Goal: Communication & Community: Participate in discussion

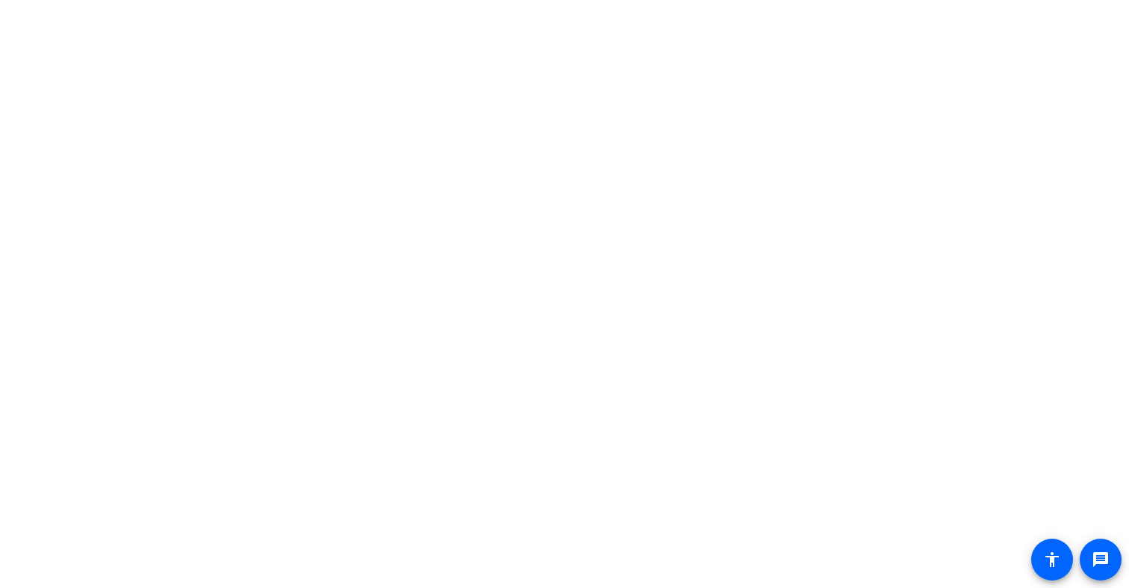
click at [333, 111] on body "message accessibility" at bounding box center [564, 294] width 1129 height 588
click at [1044, 557] on mat-icon "accessibility" at bounding box center [1052, 559] width 18 height 18
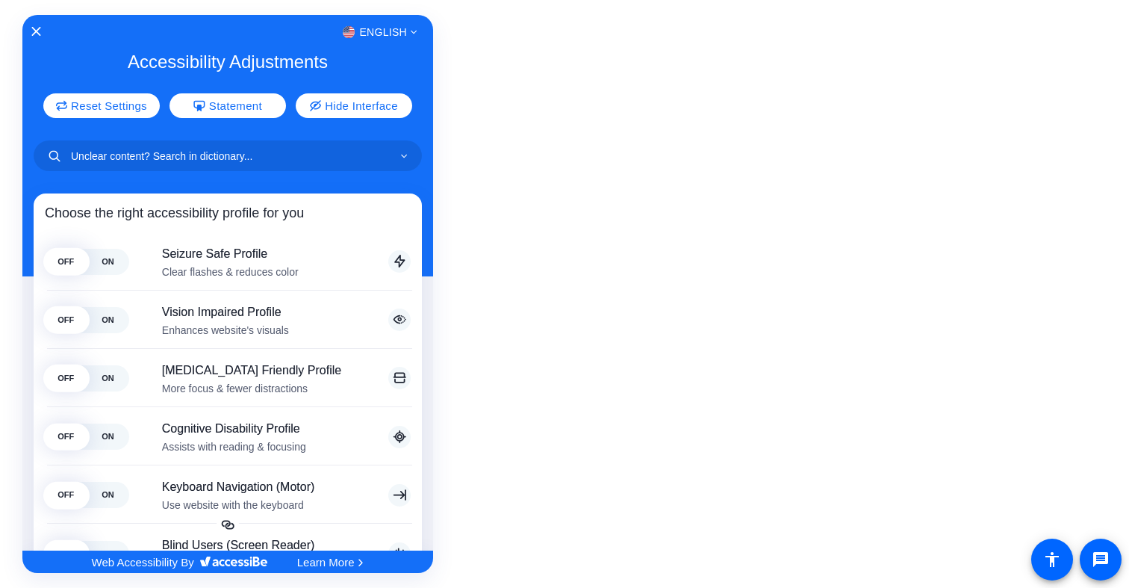
click at [553, 272] on div at bounding box center [564, 294] width 1129 height 588
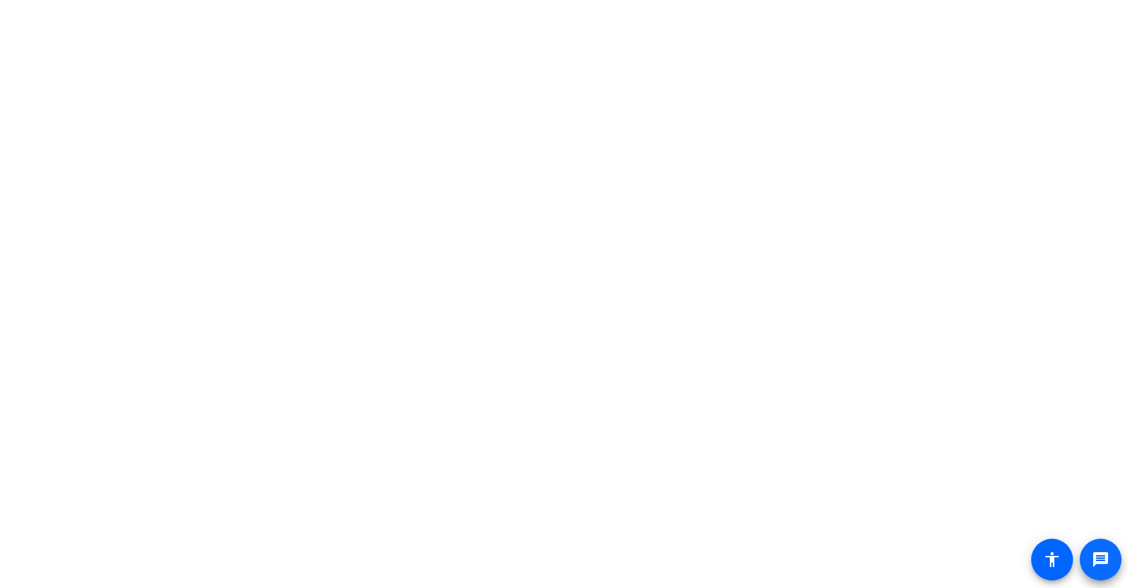
click at [1094, 555] on mat-icon "message" at bounding box center [1101, 559] width 18 height 18
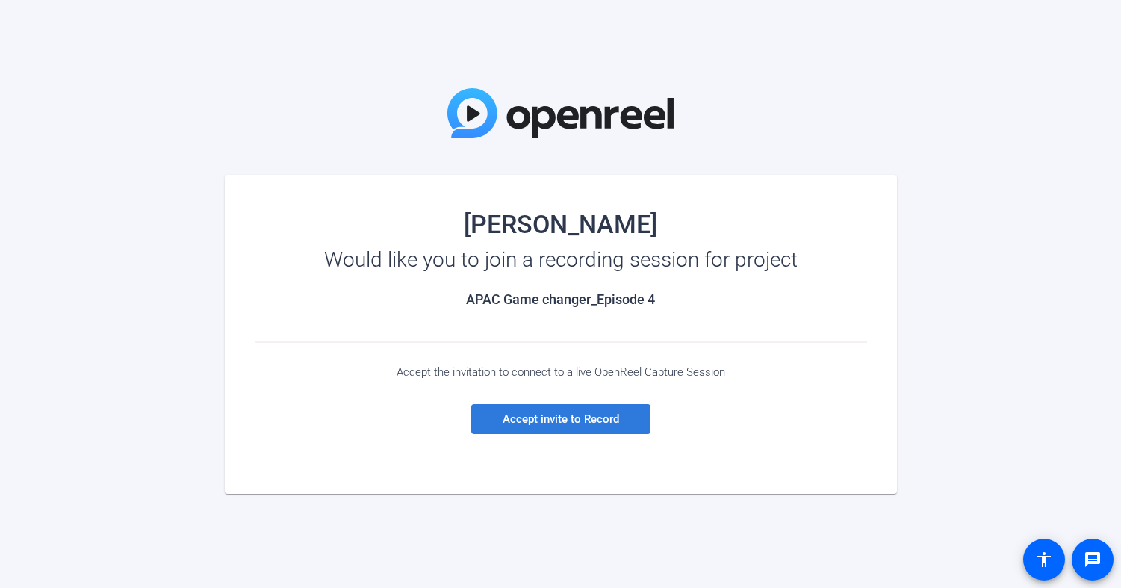
click at [594, 426] on span at bounding box center [560, 419] width 179 height 36
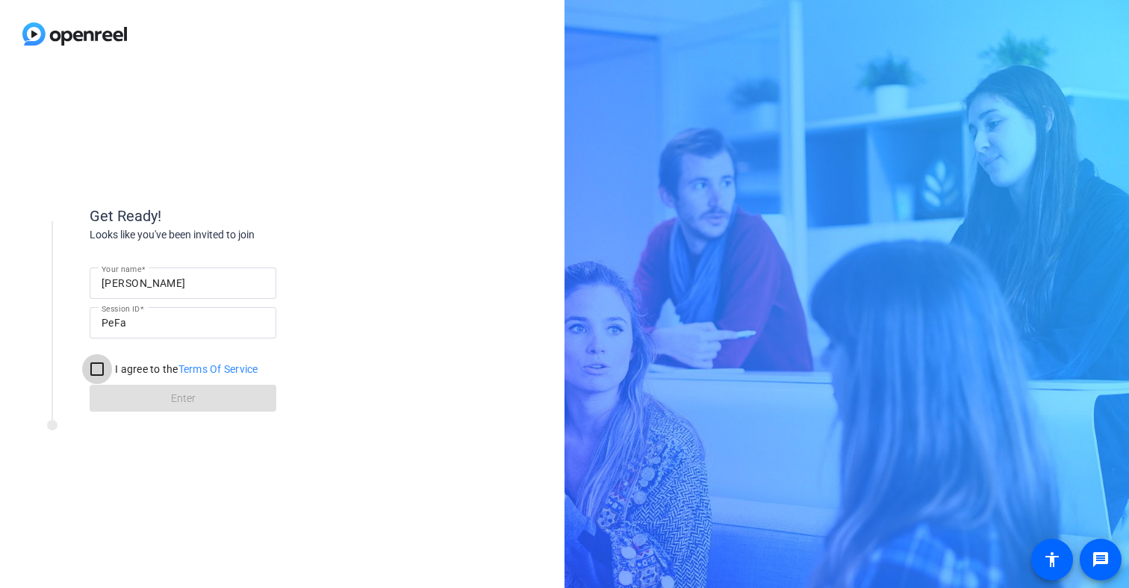
click at [100, 368] on input "I agree to the Terms Of Service" at bounding box center [97, 369] width 30 height 30
checkbox input "true"
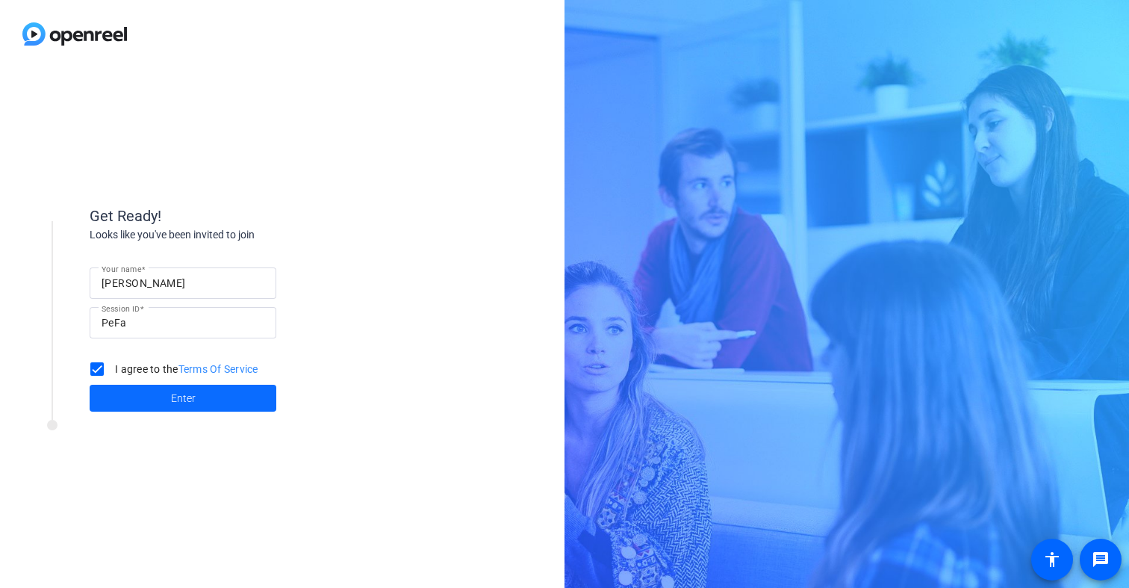
click at [162, 405] on span at bounding box center [183, 398] width 187 height 36
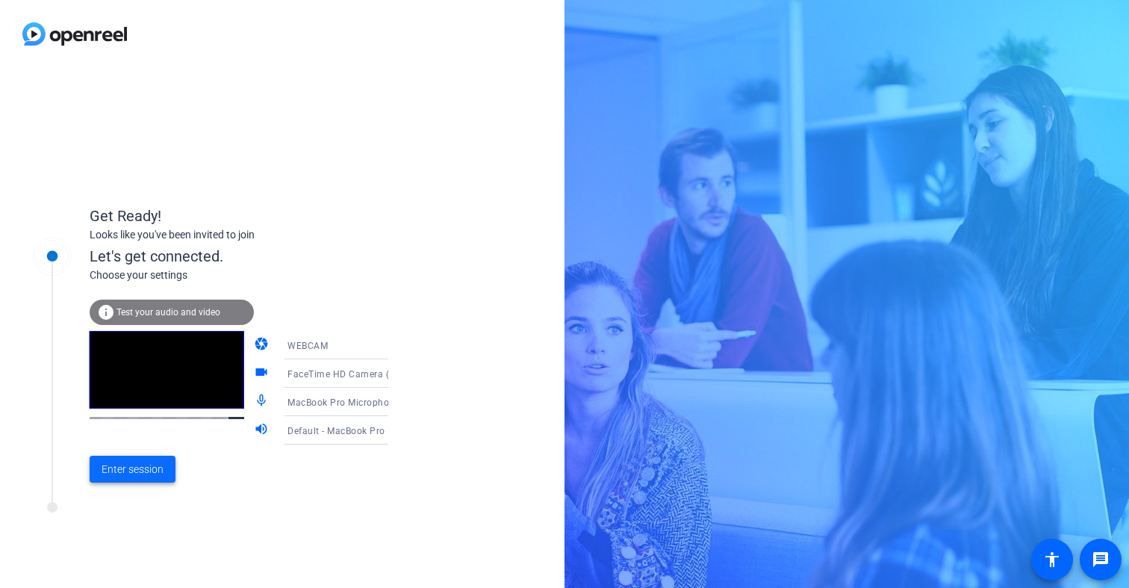
click at [146, 469] on span "Enter session" at bounding box center [133, 469] width 62 height 16
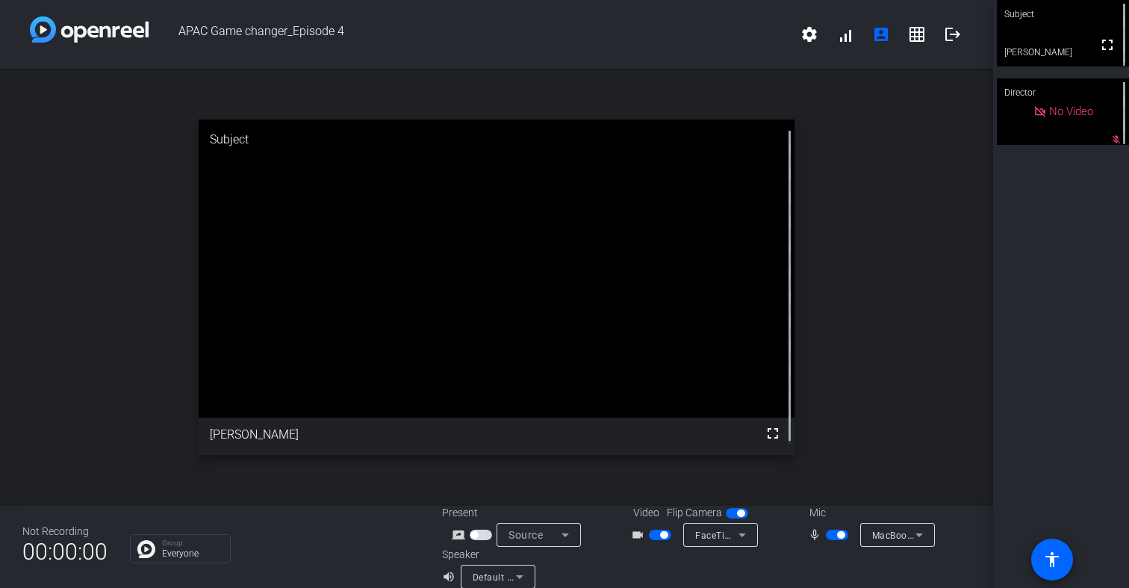
click at [915, 534] on icon at bounding box center [918, 535] width 7 height 4
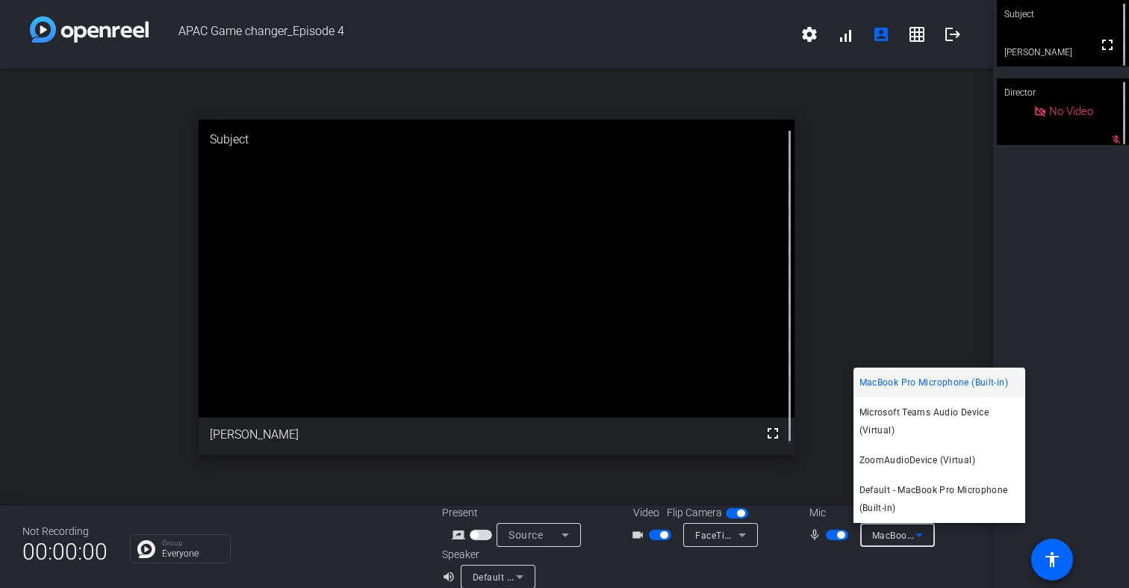
click at [910, 261] on div at bounding box center [564, 294] width 1129 height 588
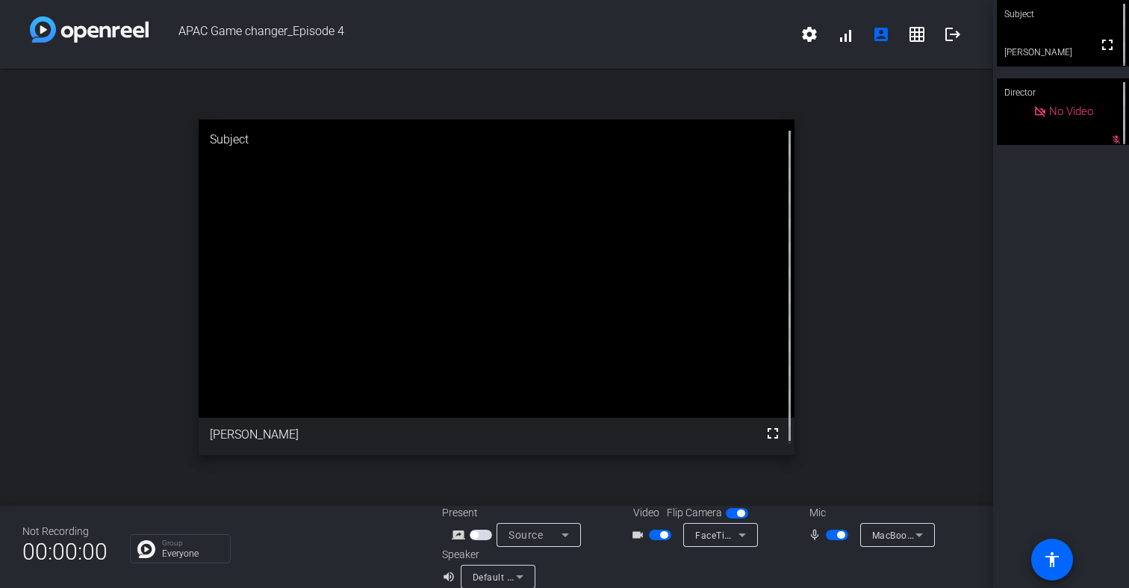
click at [488, 576] on span "Default - MacBook Pro Speakers (Built-in)" at bounding box center [563, 576] width 180 height 12
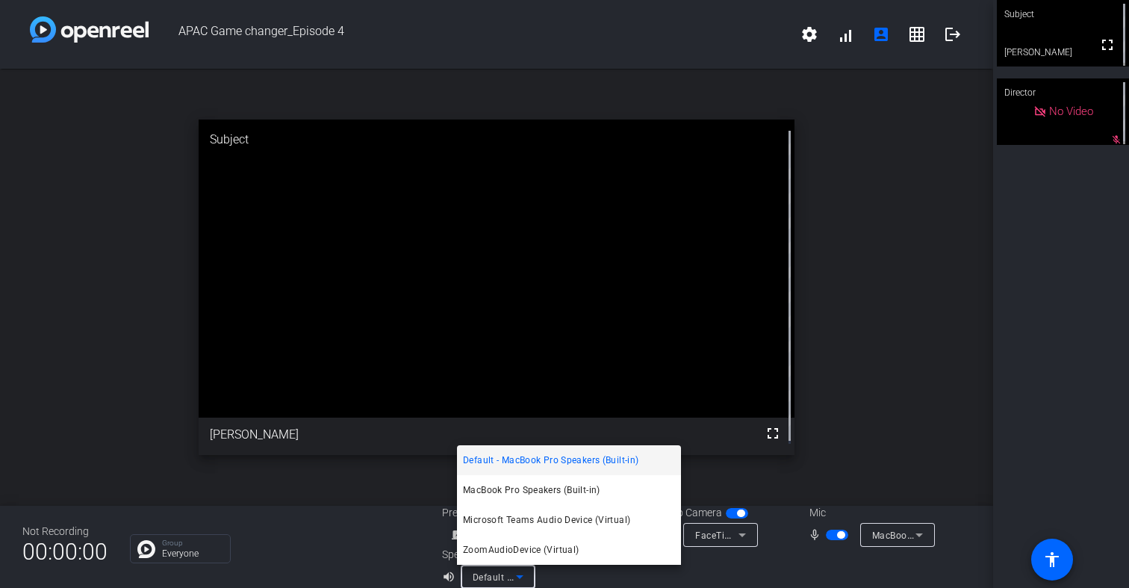
click at [450, 577] on div at bounding box center [564, 294] width 1129 height 588
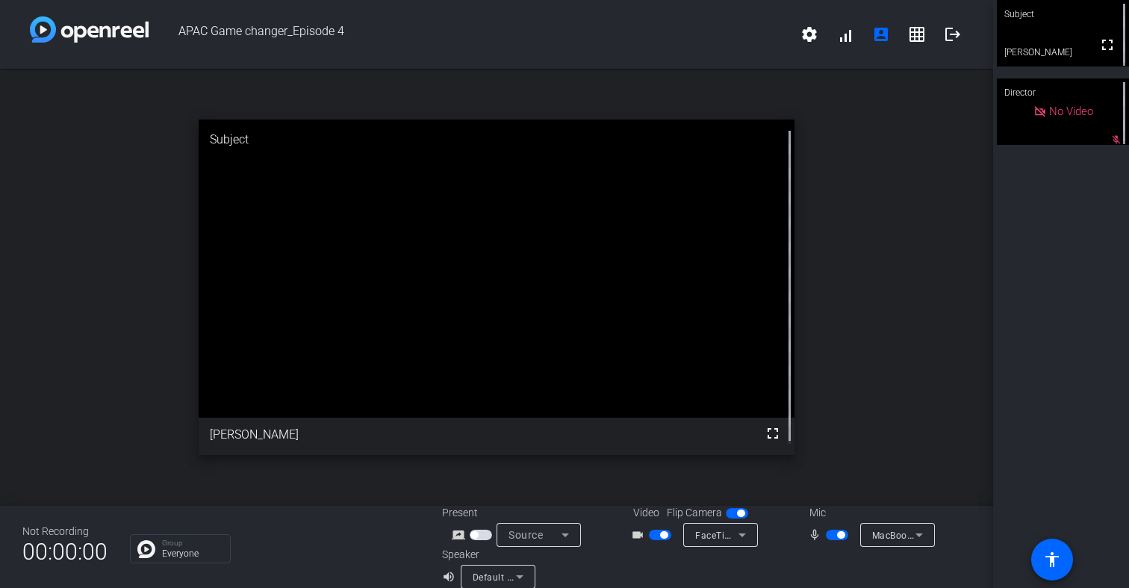
click at [446, 578] on mat-icon "volume_up" at bounding box center [451, 576] width 18 height 18
click at [444, 579] on mat-icon "volume_up" at bounding box center [451, 576] width 18 height 18
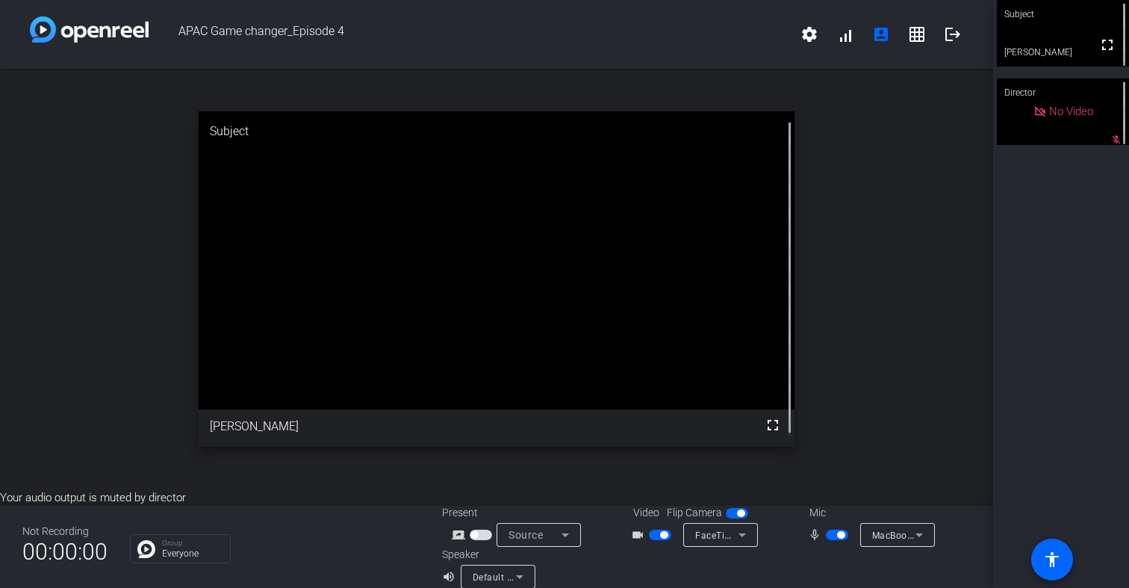
click at [892, 541] on div "MacBook Pro Microphone (Built-in)" at bounding box center [893, 535] width 43 height 19
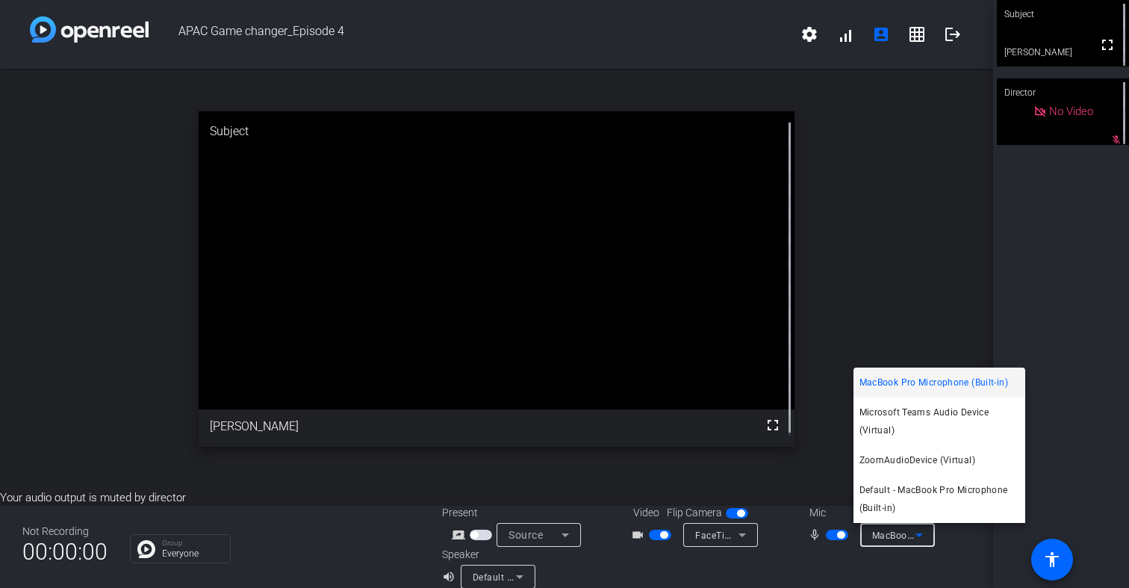
click at [831, 537] on div at bounding box center [564, 294] width 1129 height 588
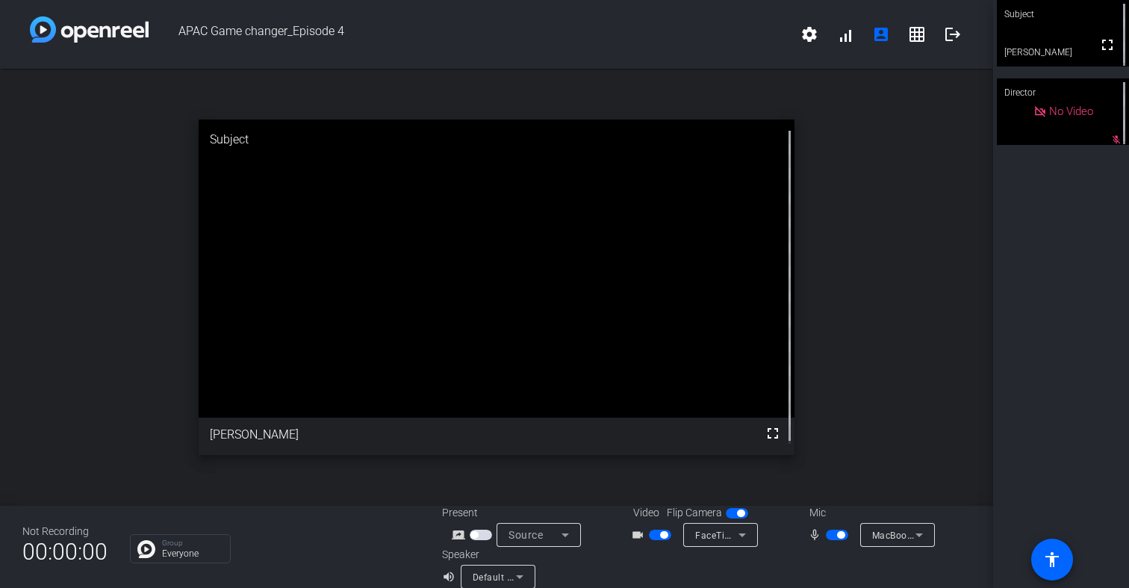
scroll to position [17, 0]
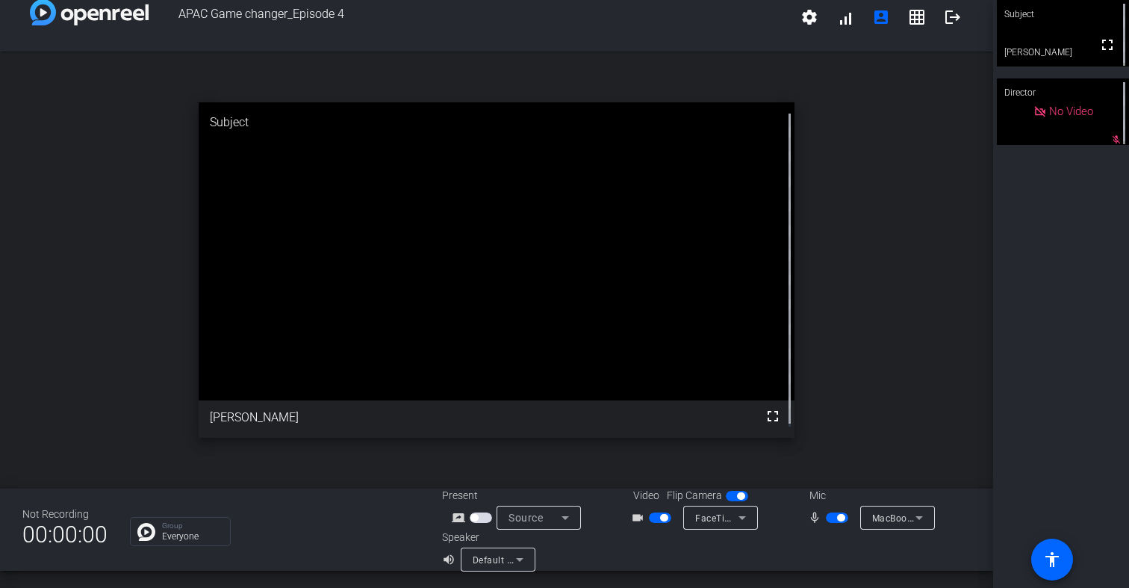
click at [469, 532] on div "Speaker" at bounding box center [487, 537] width 90 height 16
click at [485, 563] on span "Default - MacBook Pro Speakers (Built-in)" at bounding box center [563, 559] width 180 height 12
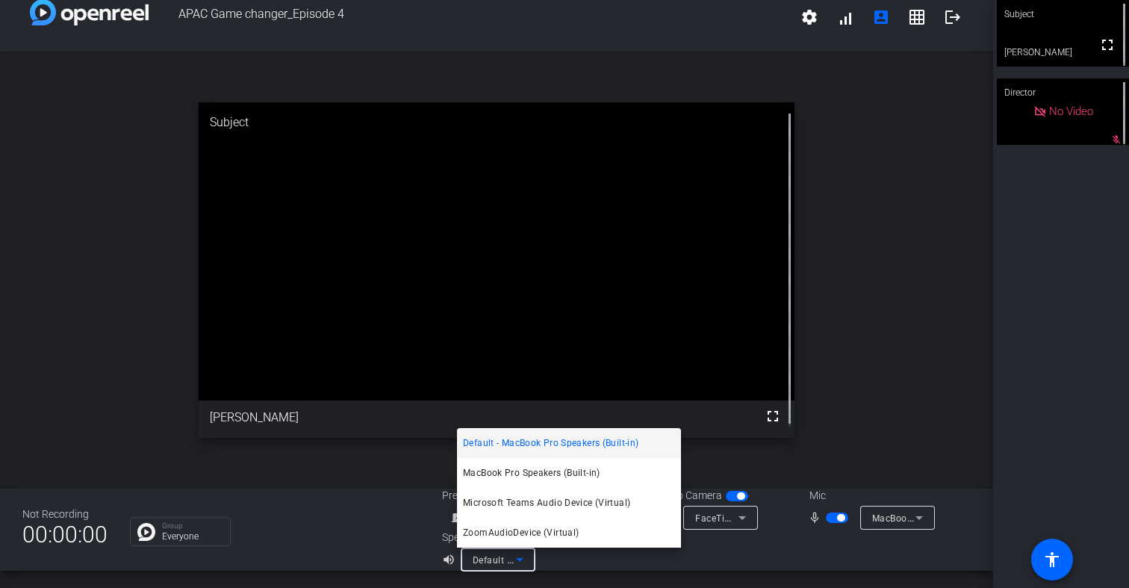
click at [619, 558] on div at bounding box center [564, 294] width 1129 height 588
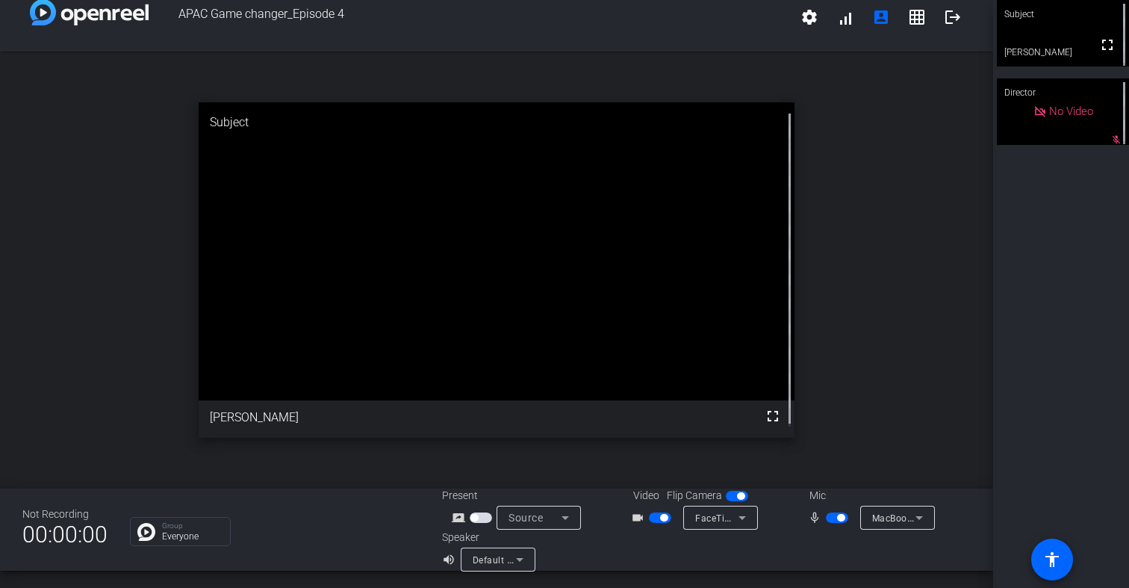
click at [826, 520] on span "button" at bounding box center [837, 517] width 22 height 10
click at [836, 20] on span at bounding box center [845, 17] width 36 height 36
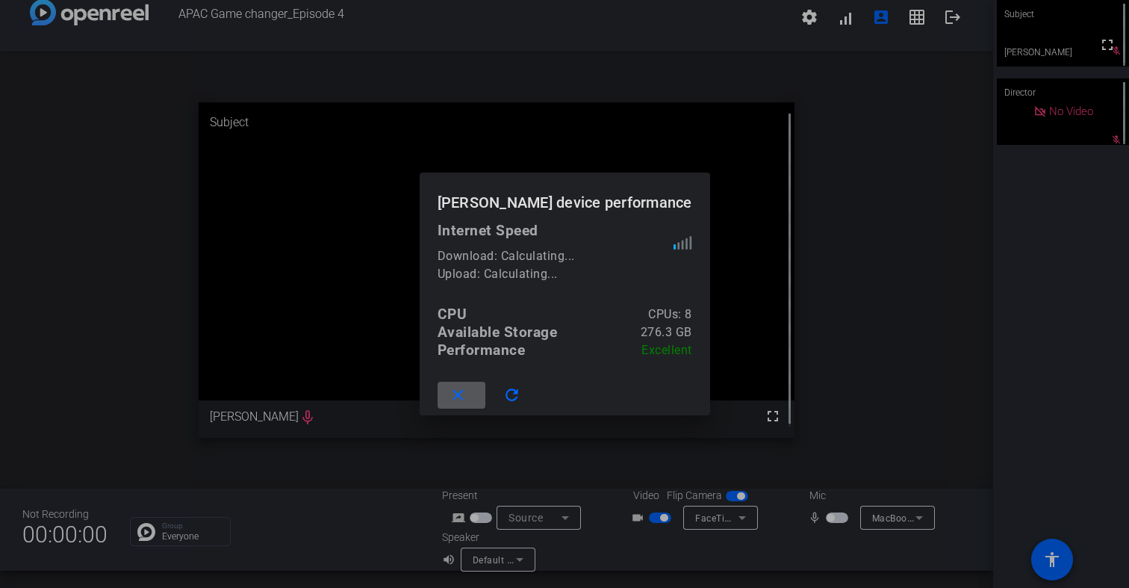
click at [483, 393] on span at bounding box center [462, 395] width 48 height 36
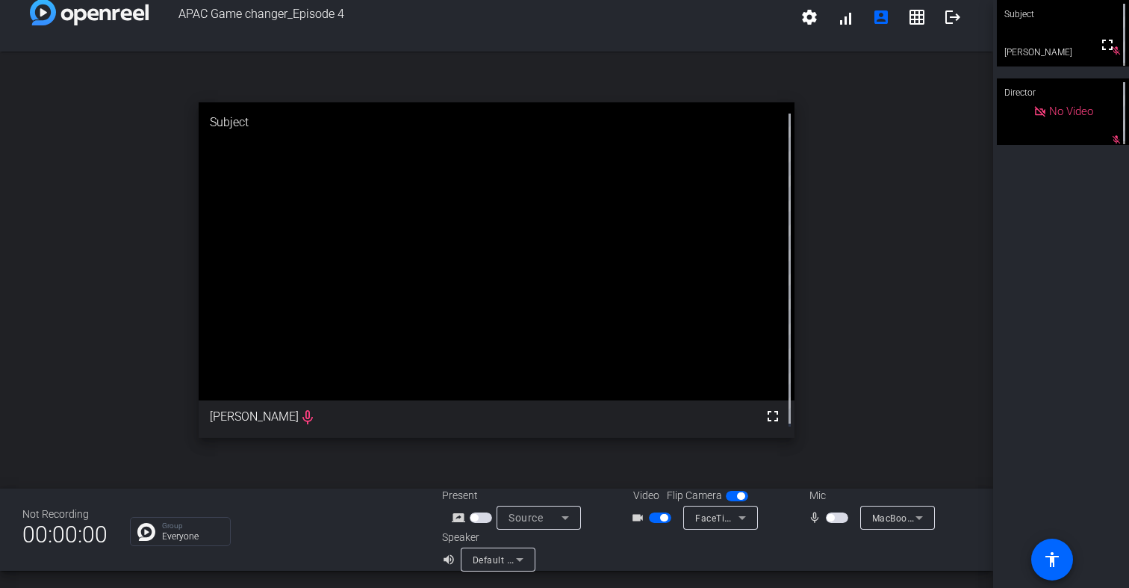
scroll to position [16, 0]
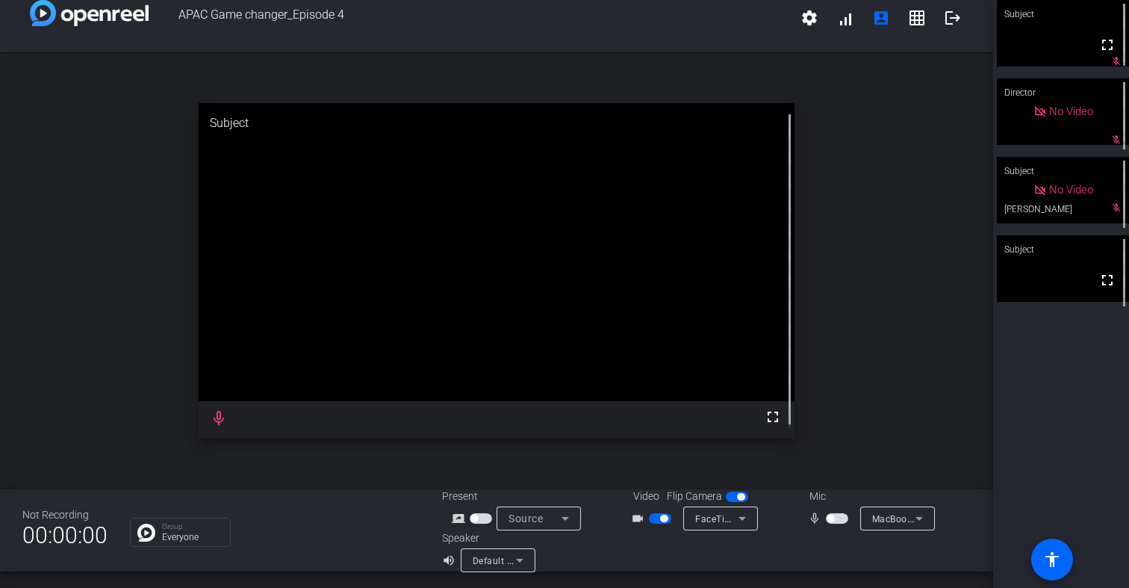
click at [477, 520] on span "button" at bounding box center [481, 518] width 22 height 10
click at [832, 520] on span "button" at bounding box center [837, 518] width 22 height 10
click at [515, 565] on icon at bounding box center [520, 560] width 18 height 18
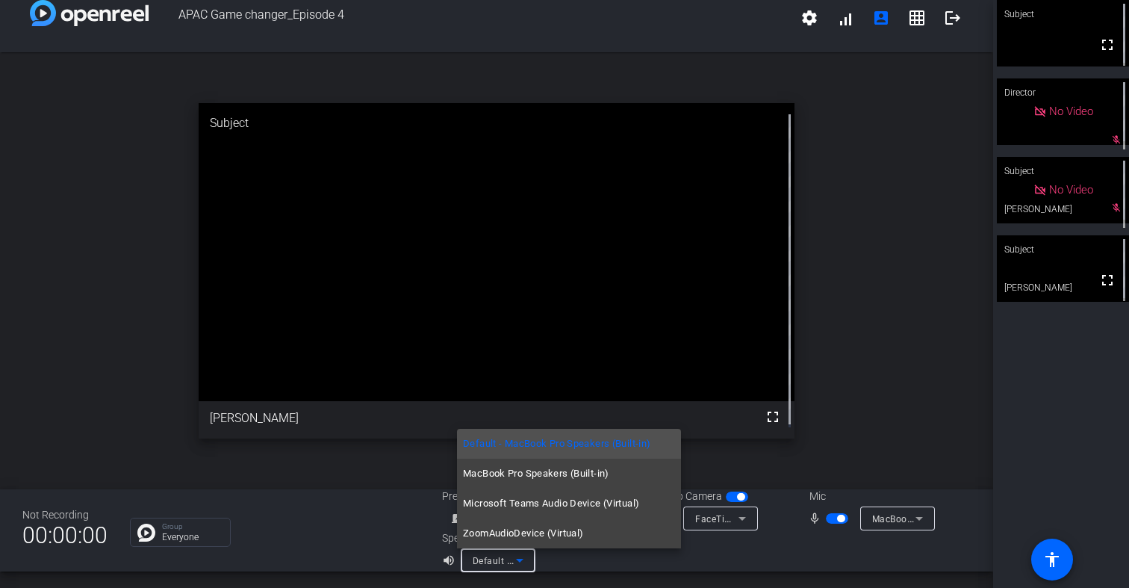
click at [734, 558] on div at bounding box center [564, 294] width 1129 height 588
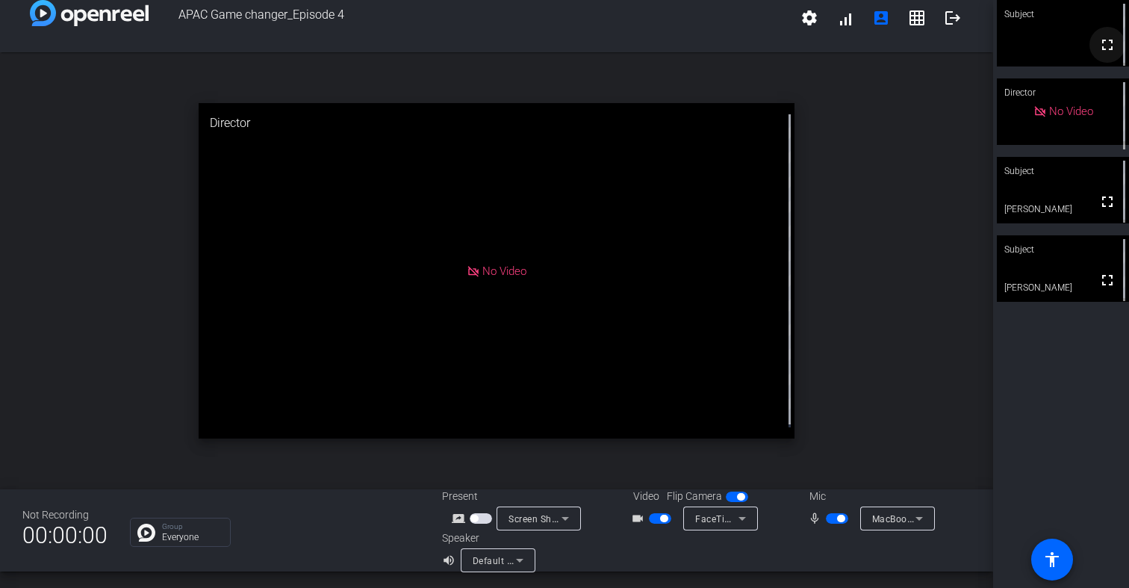
click at [1098, 49] on mat-icon "fullscreen" at bounding box center [1107, 45] width 18 height 18
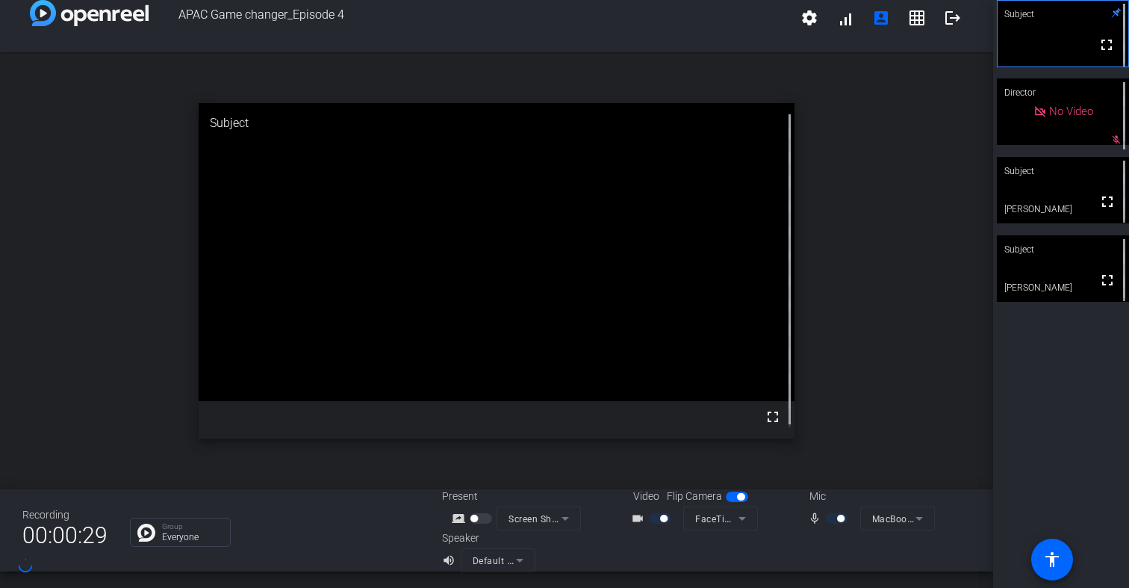
click at [724, 523] on mat-form-field "FaceTime HD Camera (3A71:F4B5)" at bounding box center [720, 518] width 75 height 24
click at [768, 522] on div "Video Flip Camera videocam_outline FaceTime HD Camera (3A71:F4B5)" at bounding box center [706, 509] width 176 height 42
click at [909, 22] on mat-icon "grid_on" at bounding box center [917, 18] width 18 height 18
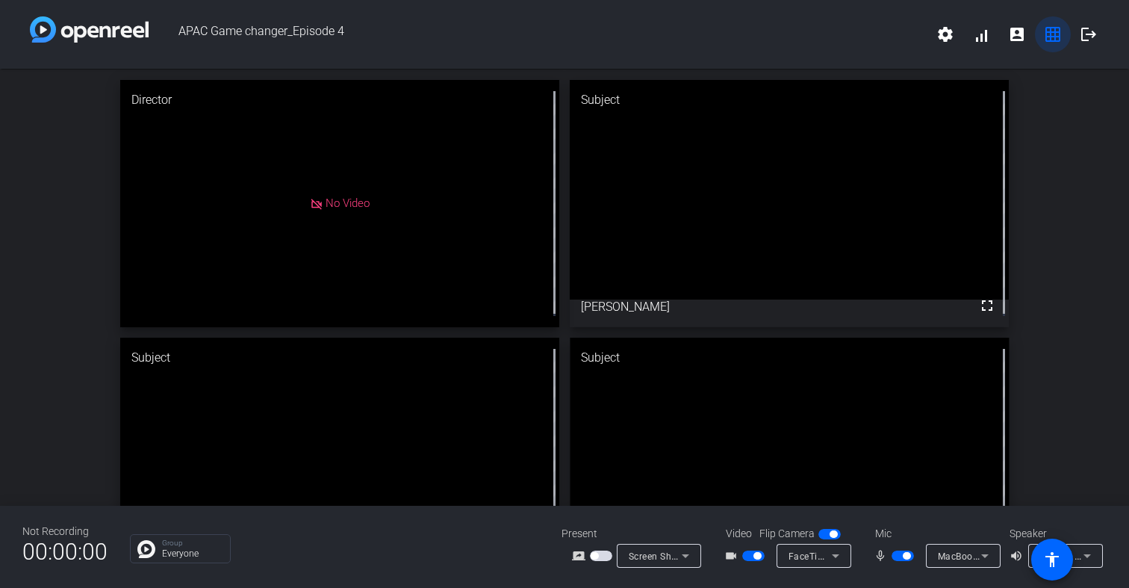
scroll to position [0, 0]
click at [1055, 34] on mat-icon "grid_on" at bounding box center [1053, 34] width 18 height 18
click at [1027, 33] on span at bounding box center [1017, 34] width 36 height 36
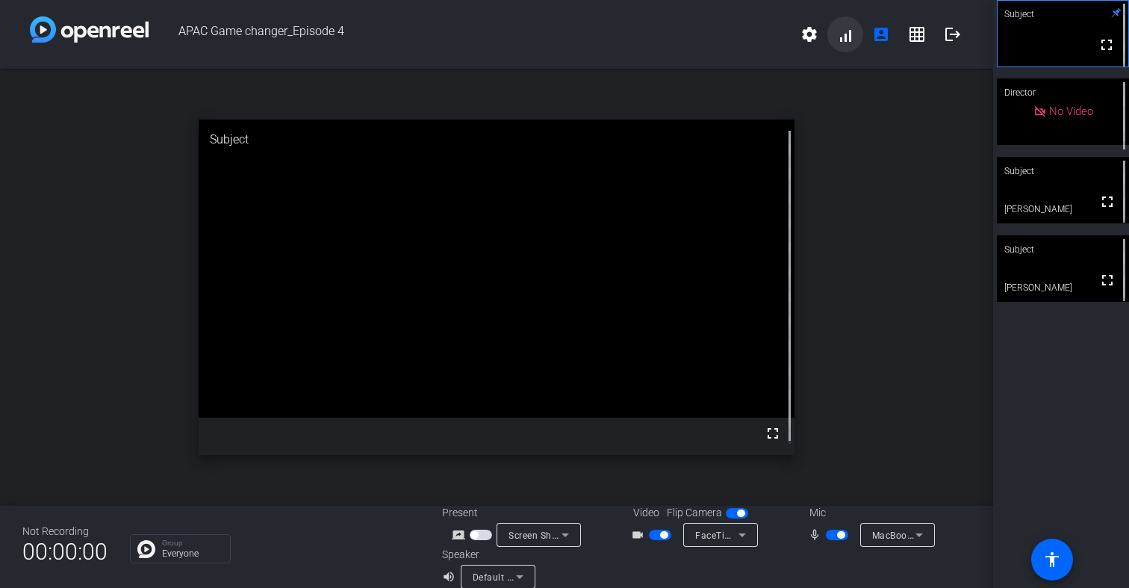
click at [843, 39] on span at bounding box center [845, 34] width 36 height 36
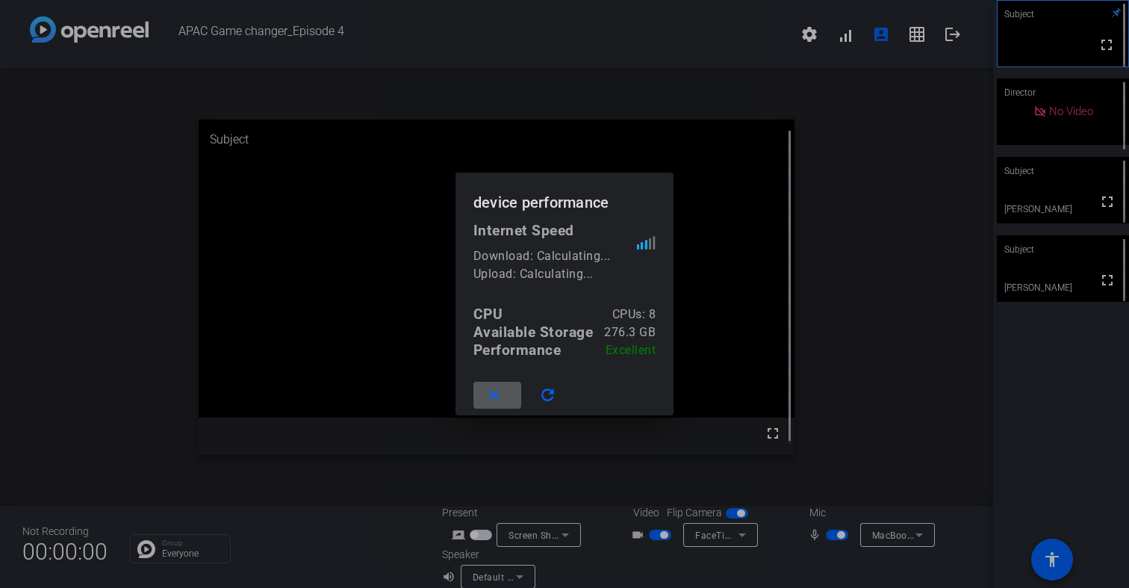
click at [836, 150] on div at bounding box center [564, 294] width 1129 height 588
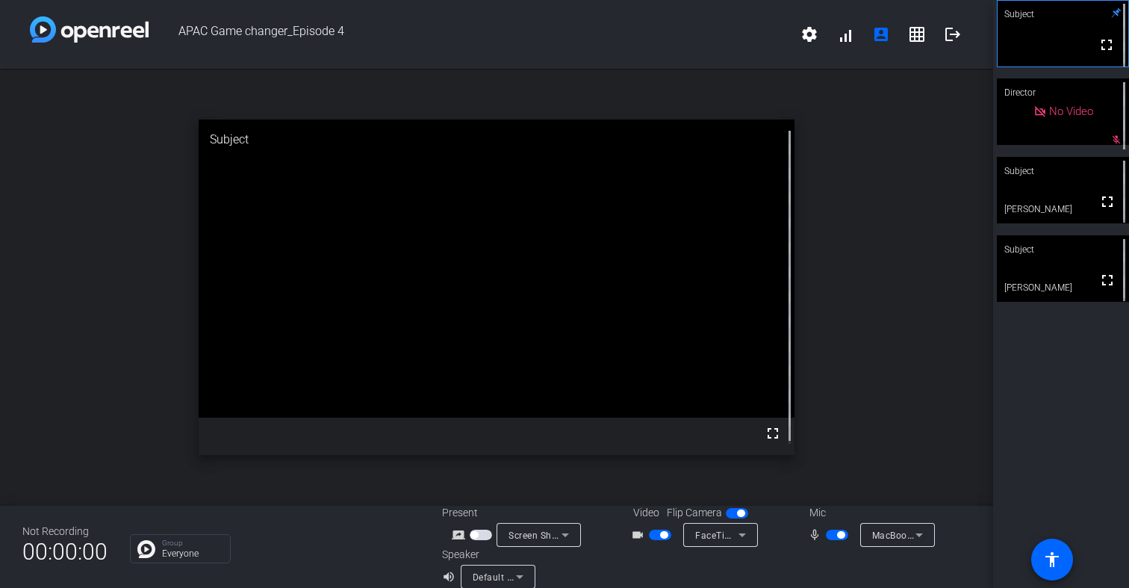
click at [939, 131] on div "open_in_new Subject fullscreen" at bounding box center [496, 287] width 993 height 437
click at [741, 538] on icon at bounding box center [742, 535] width 18 height 18
click at [804, 494] on div at bounding box center [564, 294] width 1129 height 588
click at [181, 549] on p "Everyone" at bounding box center [192, 553] width 60 height 9
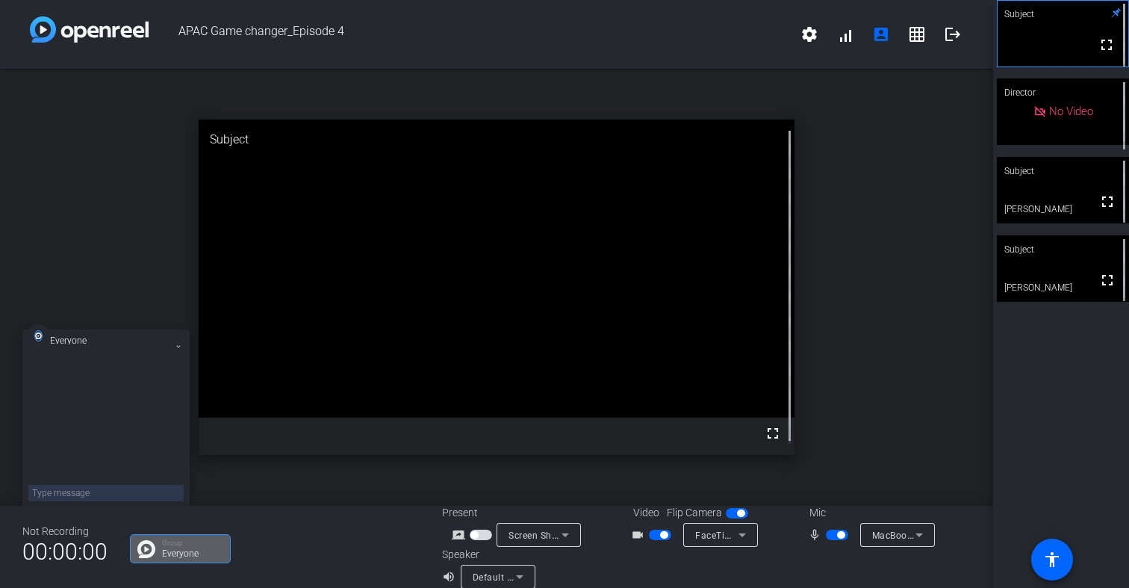
click at [132, 493] on textarea at bounding box center [105, 493] width 155 height 16
type textarea "hi"
click at [178, 348] on icon at bounding box center [178, 346] width 6 height 6
